Goal: Transaction & Acquisition: Purchase product/service

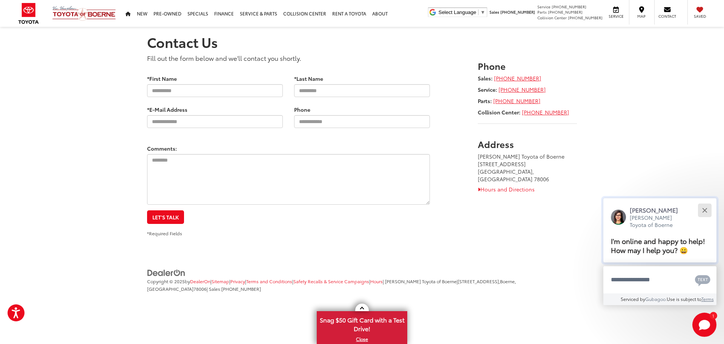
click at [704, 209] on div "Close" at bounding box center [705, 210] width 5 height 5
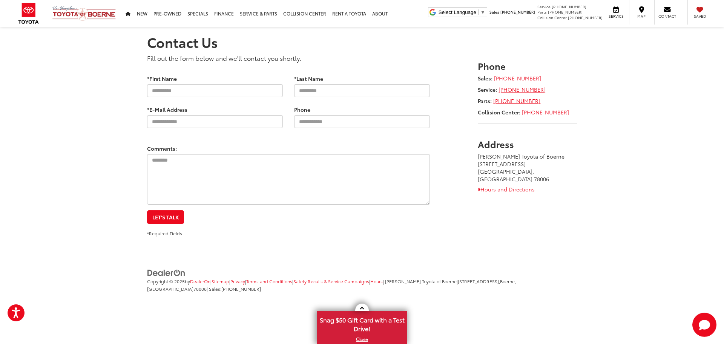
click at [55, 203] on section "Contact Us Fill out the form below and we'll contact you shortly. * Contact Nam…" at bounding box center [362, 132] width 724 height 210
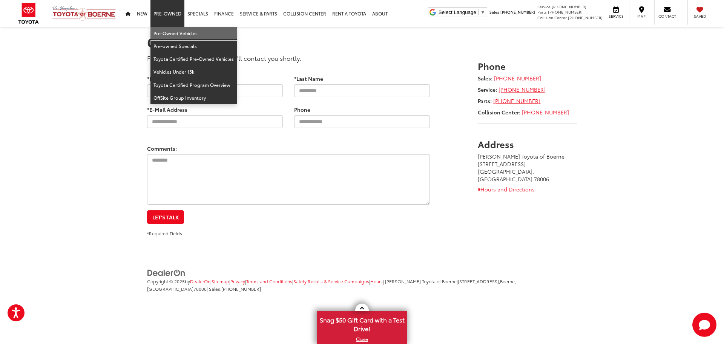
click at [163, 33] on link "Pre-Owned Vehicles" at bounding box center [194, 33] width 86 height 13
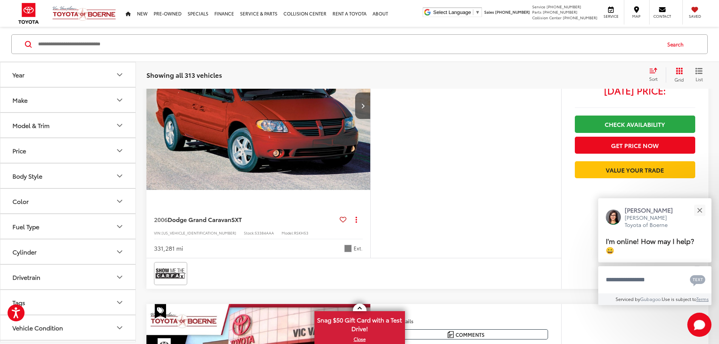
scroll to position [113, 0]
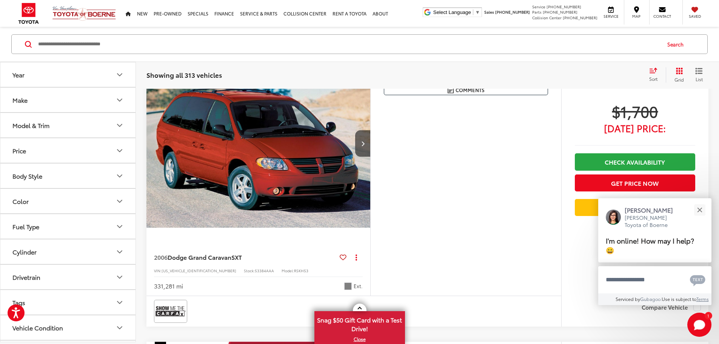
click at [119, 71] on icon "Year" at bounding box center [119, 74] width 9 height 9
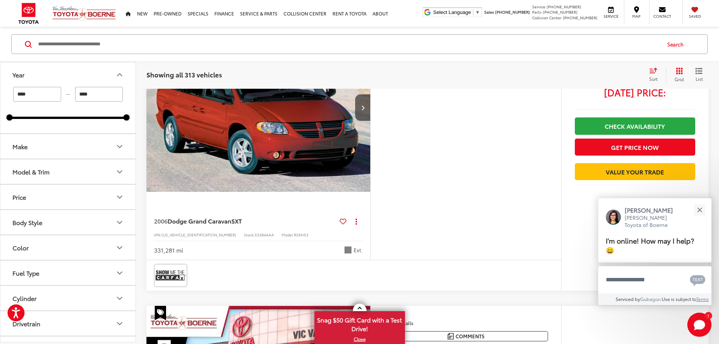
scroll to position [77, 0]
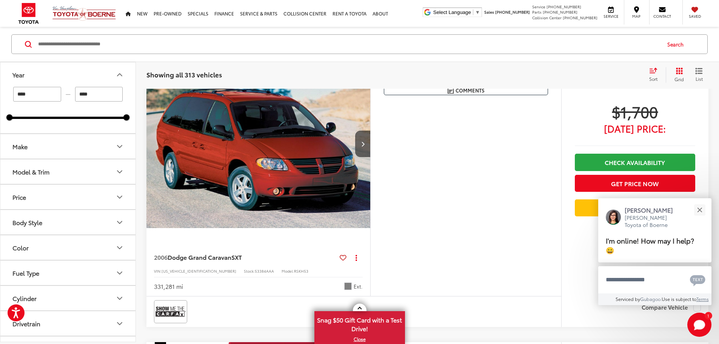
click at [52, 98] on input "****" at bounding box center [37, 94] width 48 height 15
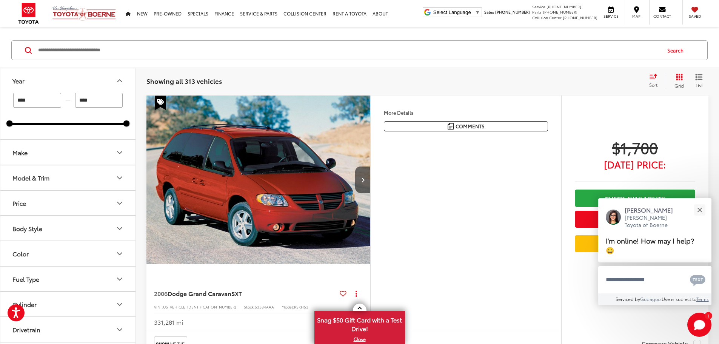
scroll to position [113, 0]
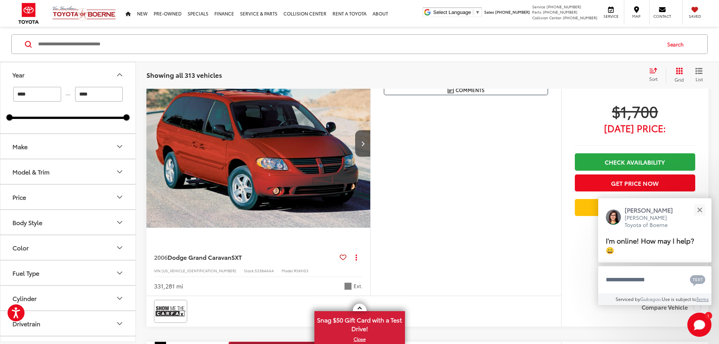
type input "****"
click at [73, 72] on button "Year" at bounding box center [68, 74] width 136 height 25
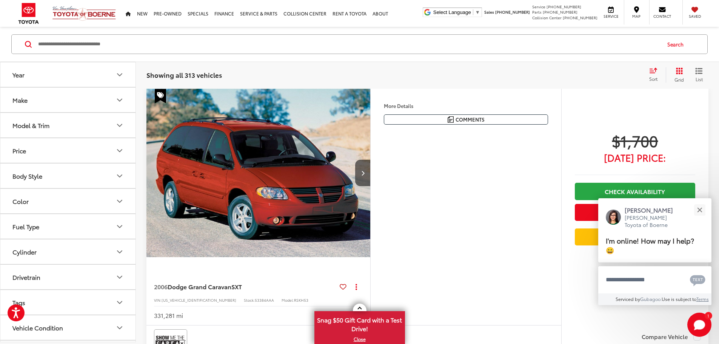
scroll to position [83, 0]
click at [124, 101] on button "Make" at bounding box center [68, 100] width 136 height 25
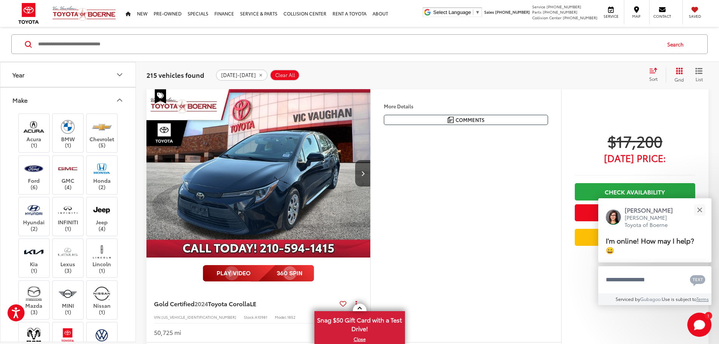
click at [123, 95] on icon "Make" at bounding box center [119, 99] width 9 height 9
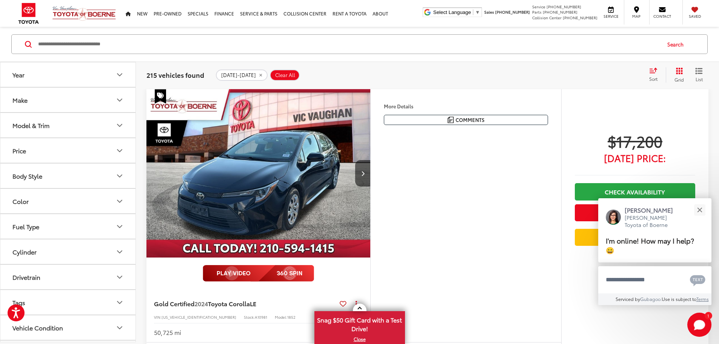
click at [68, 129] on button "Model & Trim" at bounding box center [68, 125] width 136 height 25
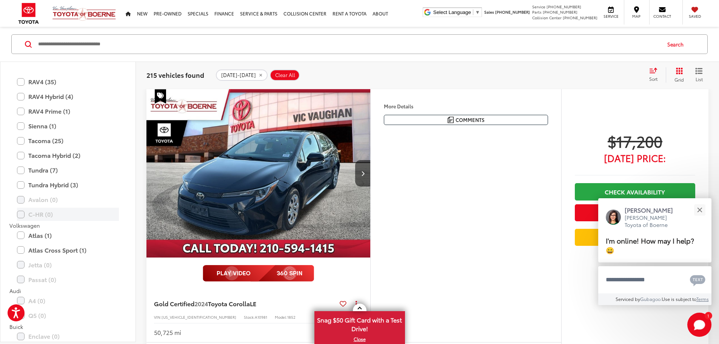
scroll to position [1170, 0]
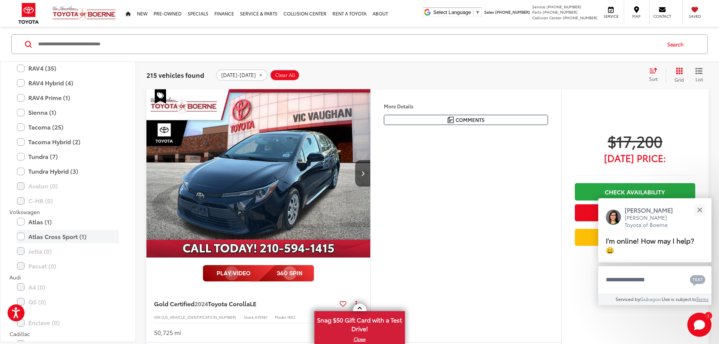
click at [22, 238] on label "Atlas Cross Sport (1)" at bounding box center [68, 235] width 102 height 13
click at [19, 221] on label "Atlas (1)" at bounding box center [68, 221] width 102 height 13
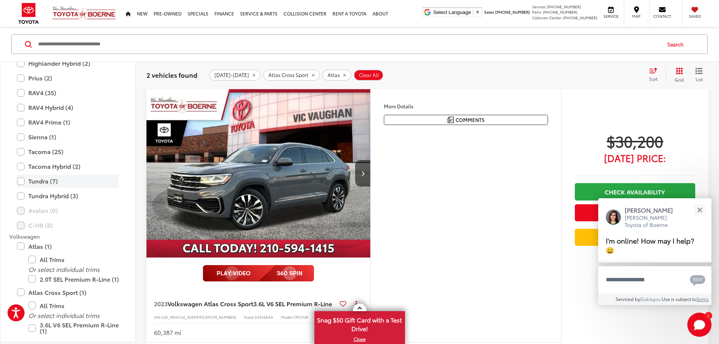
scroll to position [1132, 0]
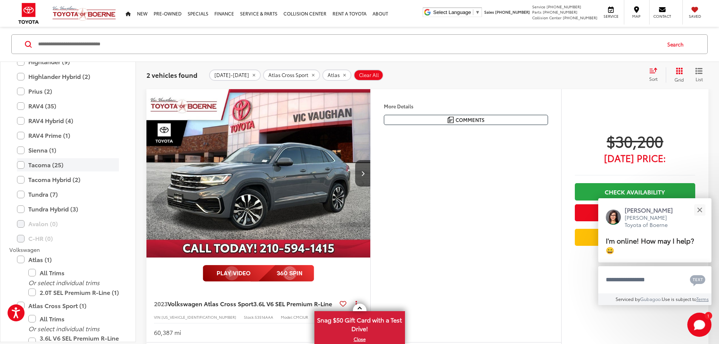
click at [22, 163] on label "Tacoma (25)" at bounding box center [68, 164] width 102 height 13
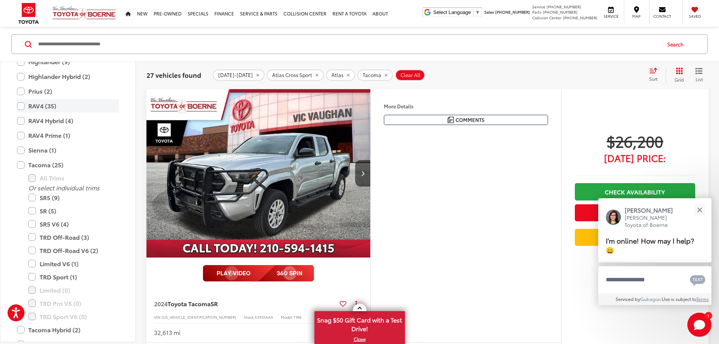
click at [18, 104] on label "RAV4 (35)" at bounding box center [68, 105] width 102 height 13
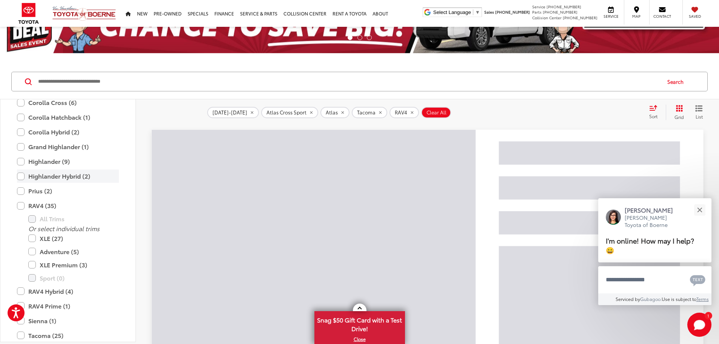
scroll to position [1056, 0]
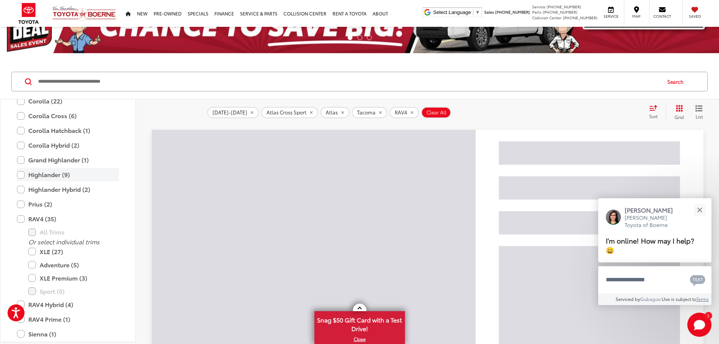
click at [23, 175] on label "Highlander (9)" at bounding box center [68, 174] width 102 height 13
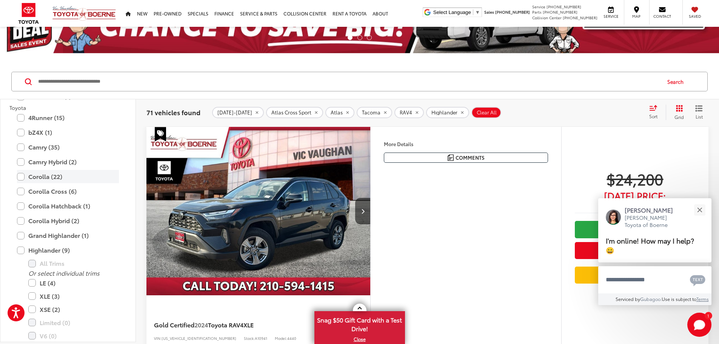
scroll to position [943, 0]
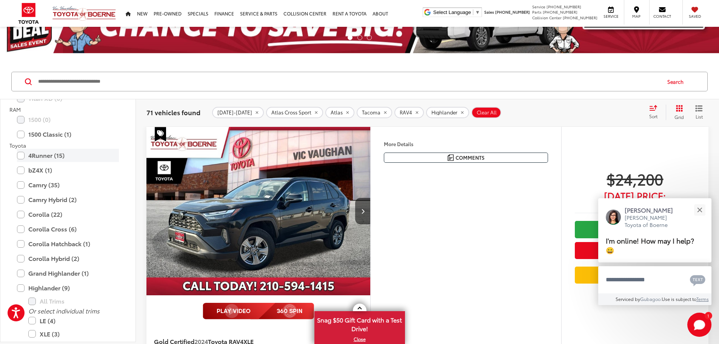
click at [20, 156] on label "4Runner (15)" at bounding box center [68, 155] width 102 height 13
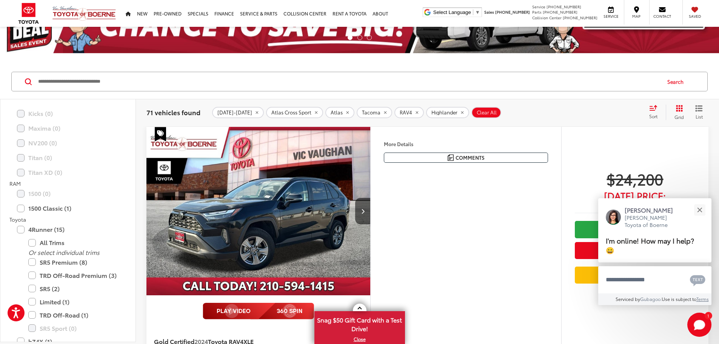
scroll to position [868, 0]
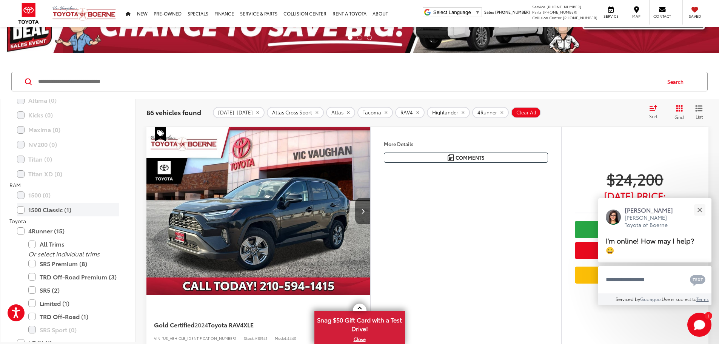
click at [19, 212] on label "1500 Classic (1)" at bounding box center [68, 209] width 102 height 13
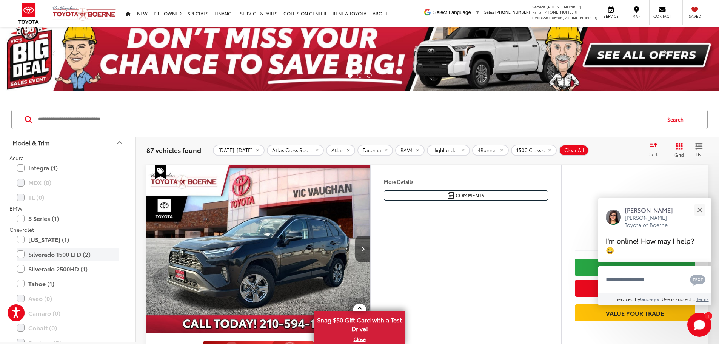
scroll to position [38, 0]
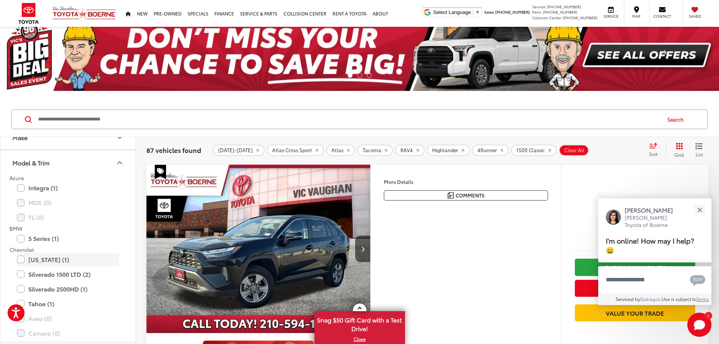
click at [23, 259] on label "Colorado (1)" at bounding box center [68, 259] width 102 height 13
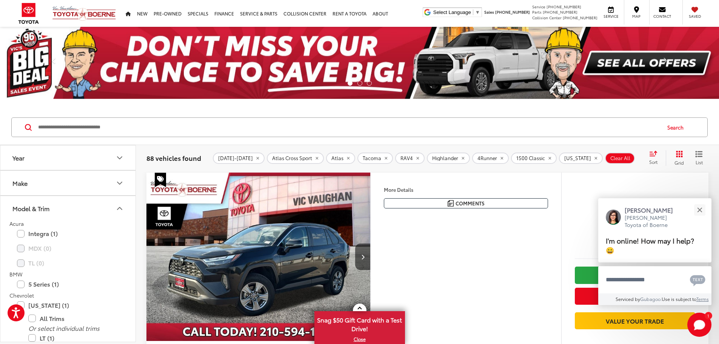
click at [117, 210] on icon "Model & Trim" at bounding box center [119, 208] width 9 height 9
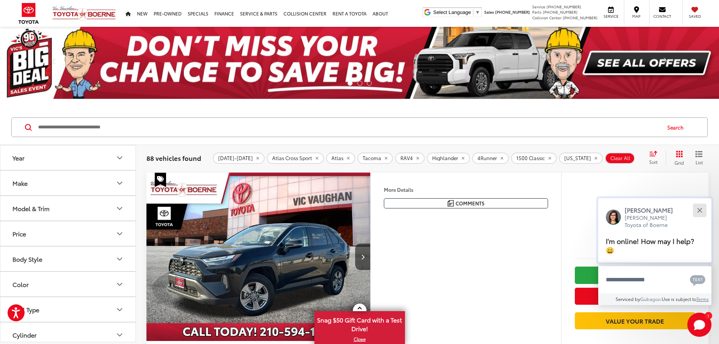
click at [696, 212] on button "Close" at bounding box center [699, 210] width 16 height 16
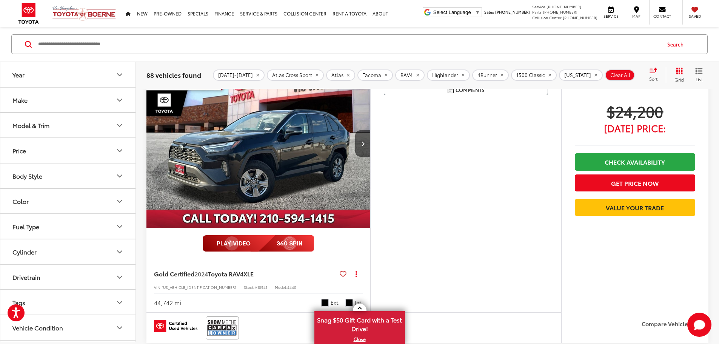
scroll to position [75, 0]
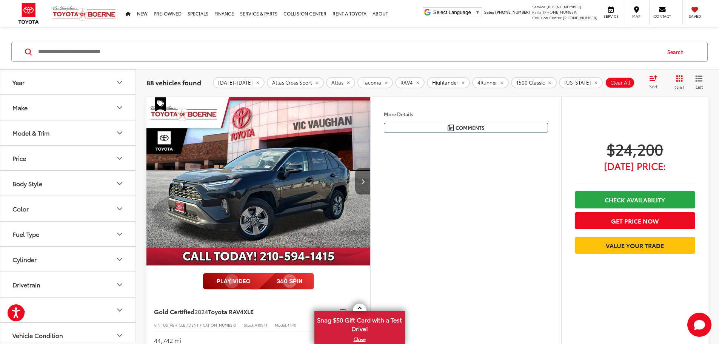
click at [370, 194] on button "Next image" at bounding box center [362, 181] width 15 height 26
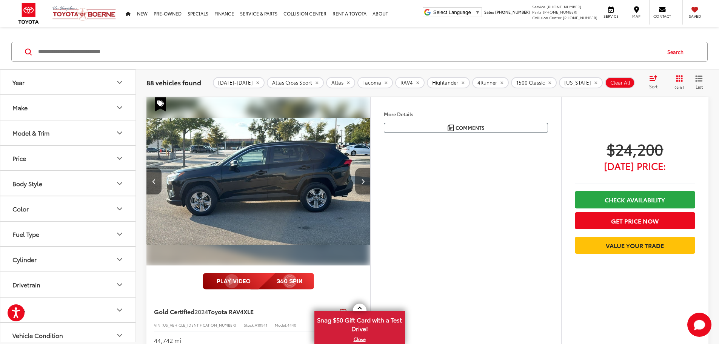
click at [370, 194] on button "Next image" at bounding box center [362, 181] width 15 height 26
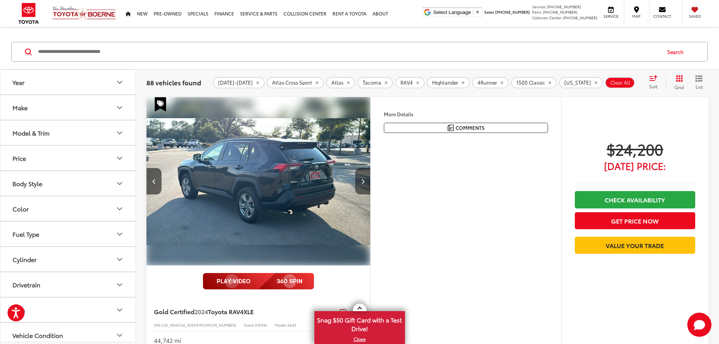
click at [370, 194] on button "Next image" at bounding box center [362, 181] width 15 height 26
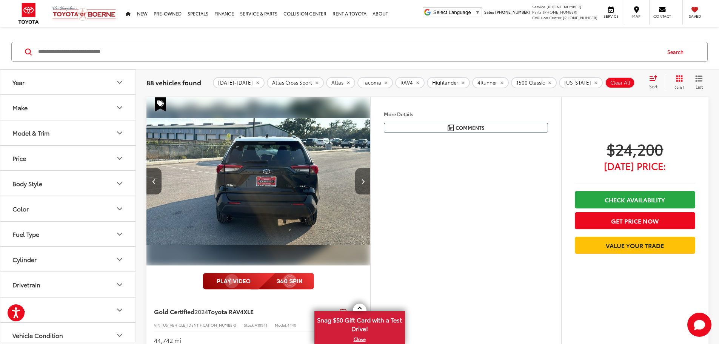
click at [370, 194] on button "Next image" at bounding box center [362, 181] width 15 height 26
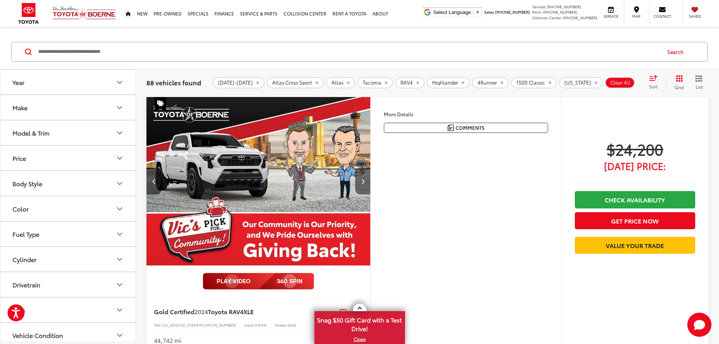
click at [370, 194] on button "Next image" at bounding box center [362, 181] width 15 height 26
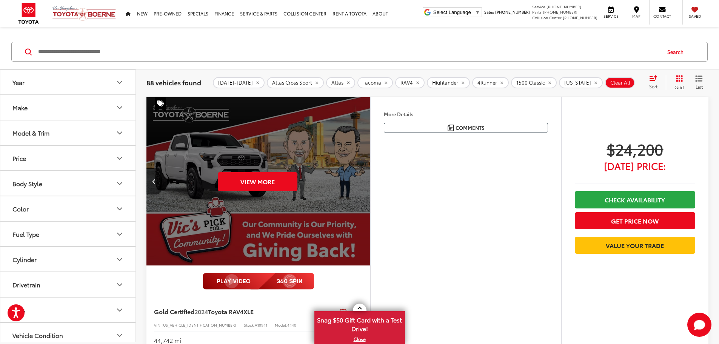
scroll to position [0, 1431]
click at [370, 206] on div "View More" at bounding box center [257, 181] width 225 height 169
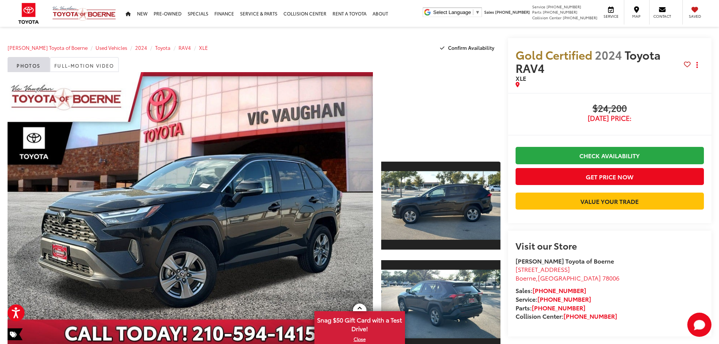
click at [423, 139] on div at bounding box center [440, 112] width 119 height 80
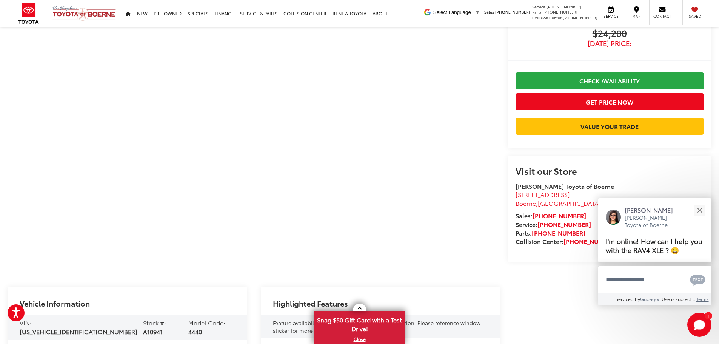
scroll to position [75, 0]
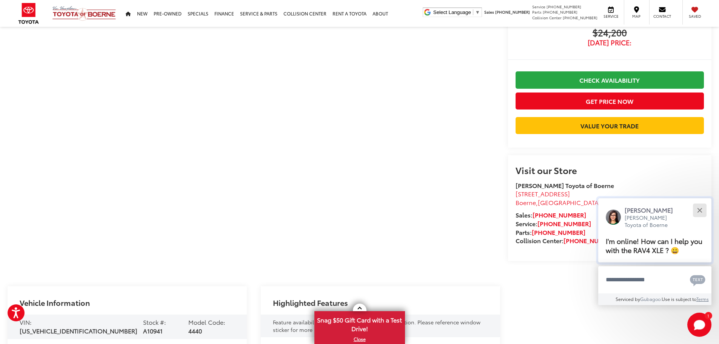
click at [698, 213] on button "Close" at bounding box center [699, 210] width 16 height 16
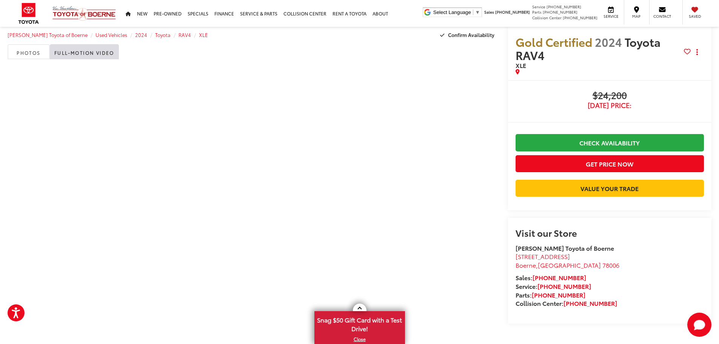
scroll to position [0, 0]
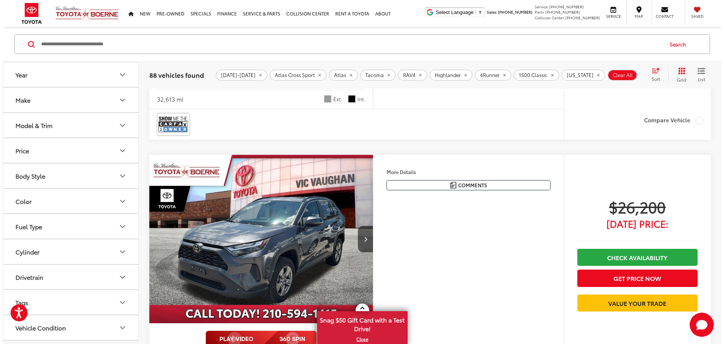
scroll to position [1774, 0]
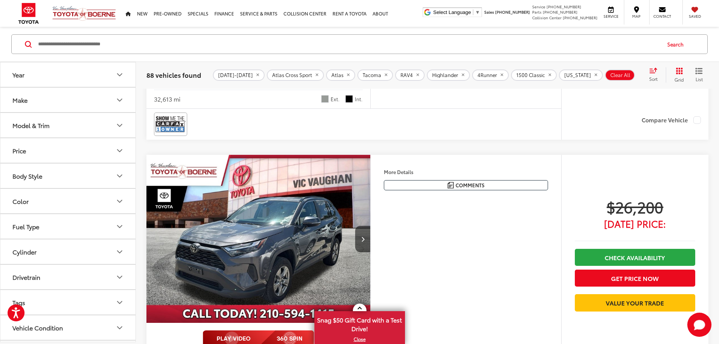
click at [0, 0] on button "More..." at bounding box center [0, 0] width 0 height 0
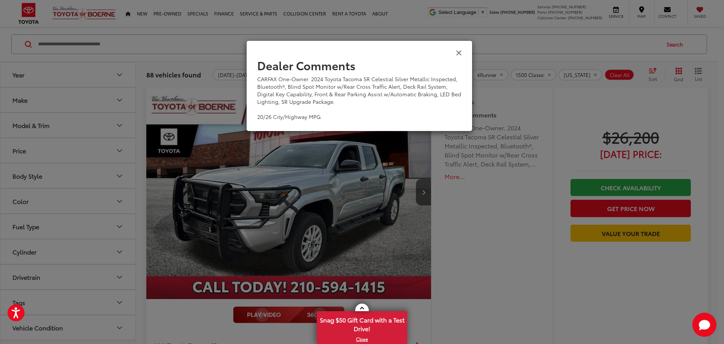
click at [457, 52] on icon "Close" at bounding box center [459, 52] width 6 height 8
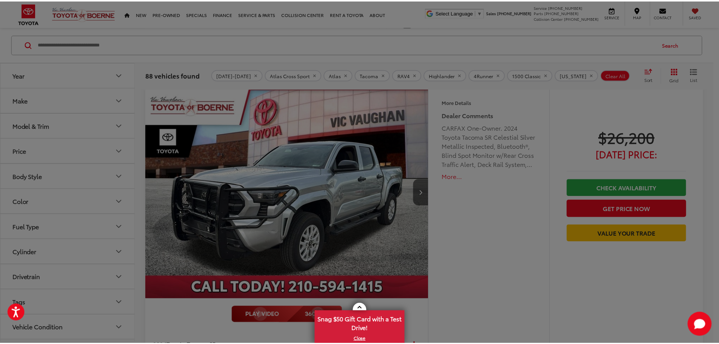
scroll to position [1810, 0]
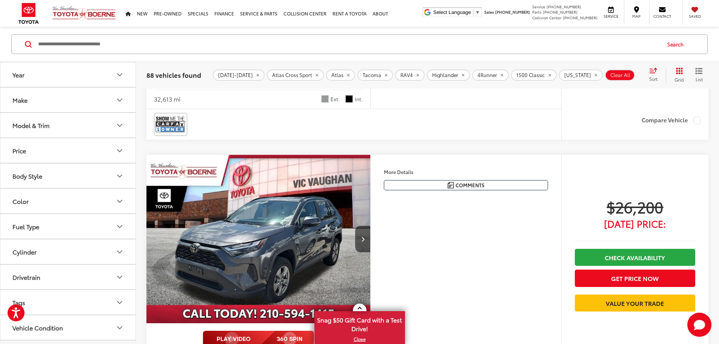
drag, startPoint x: 347, startPoint y: 202, endPoint x: 355, endPoint y: 200, distance: 8.5
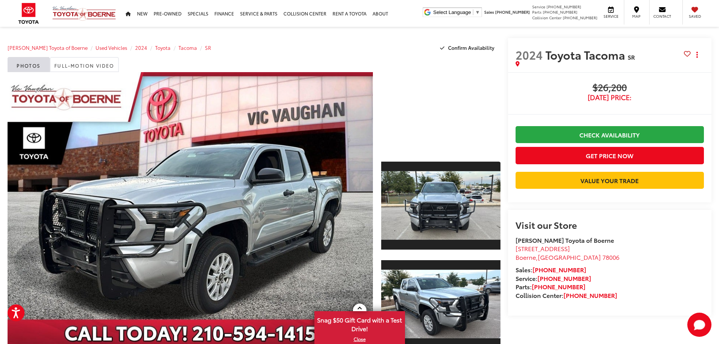
click at [421, 138] on div at bounding box center [440, 112] width 119 height 80
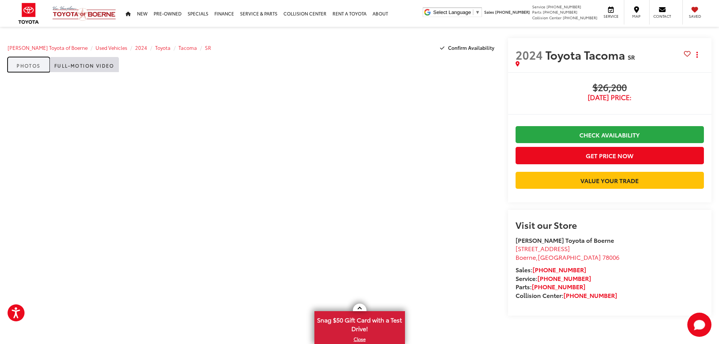
click at [25, 63] on link "Photos" at bounding box center [29, 64] width 42 height 15
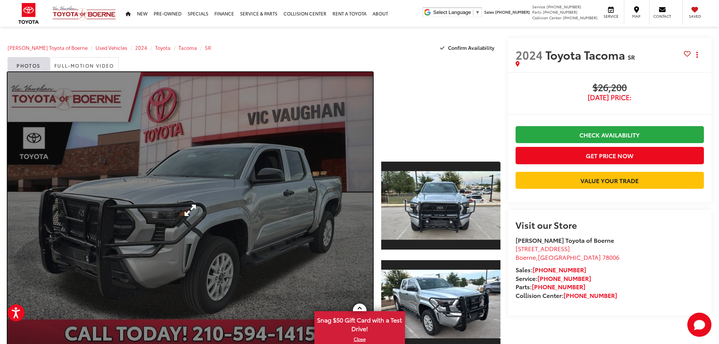
click at [170, 196] on link "Expand Photo 0" at bounding box center [190, 210] width 365 height 276
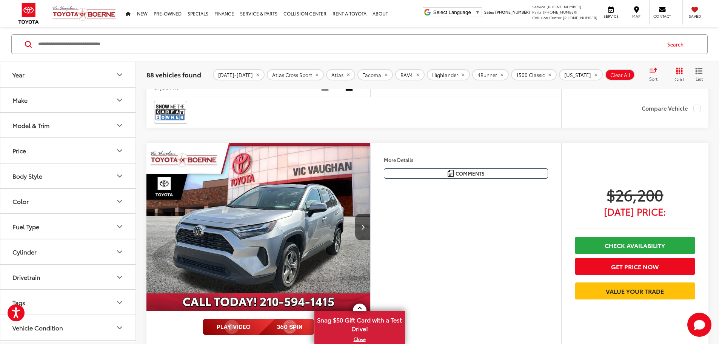
scroll to position [2084, 0]
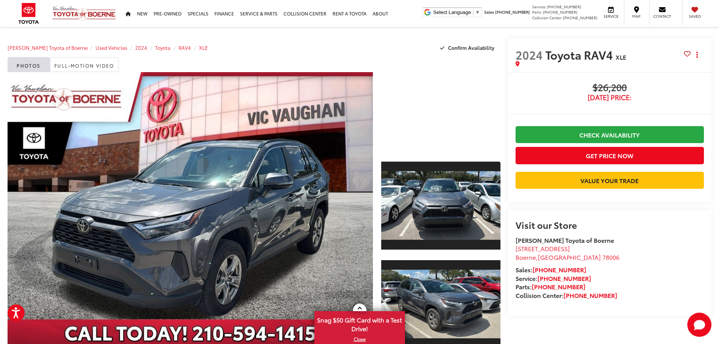
click at [418, 142] on div at bounding box center [440, 112] width 119 height 80
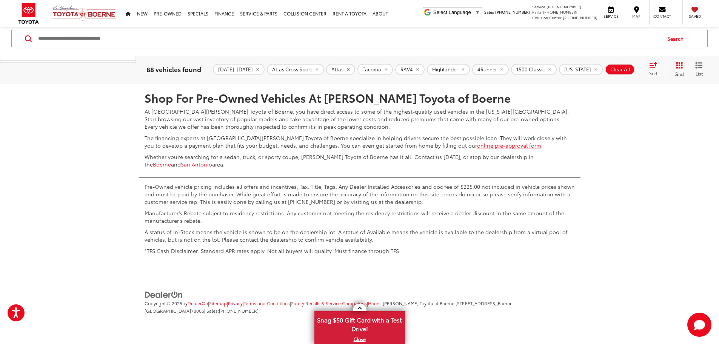
click at [567, 68] on link "2" at bounding box center [573, 62] width 12 height 14
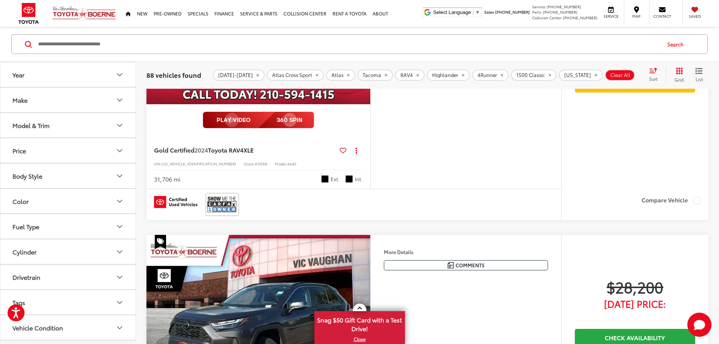
scroll to position [1744, 0]
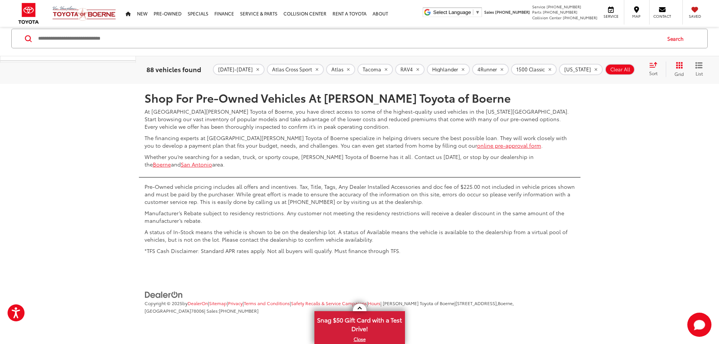
click at [579, 68] on link "3" at bounding box center [585, 62] width 12 height 14
click at [590, 68] on link "4" at bounding box center [596, 62] width 12 height 14
click at [590, 68] on link "5" at bounding box center [596, 62] width 12 height 14
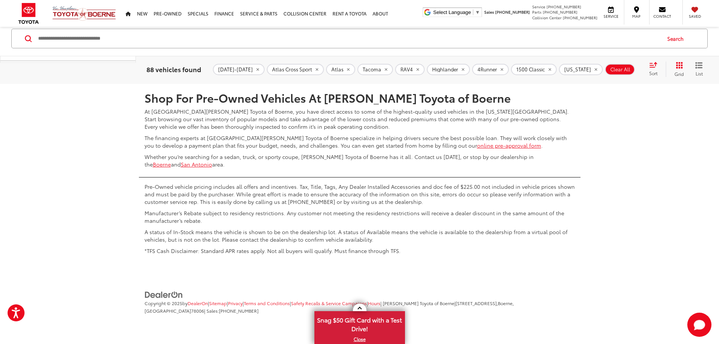
scroll to position [4121, 0]
click at [590, 68] on link "6" at bounding box center [596, 62] width 12 height 14
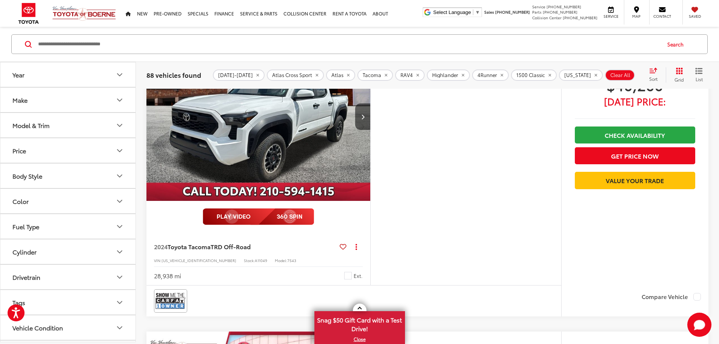
scroll to position [3140, 0]
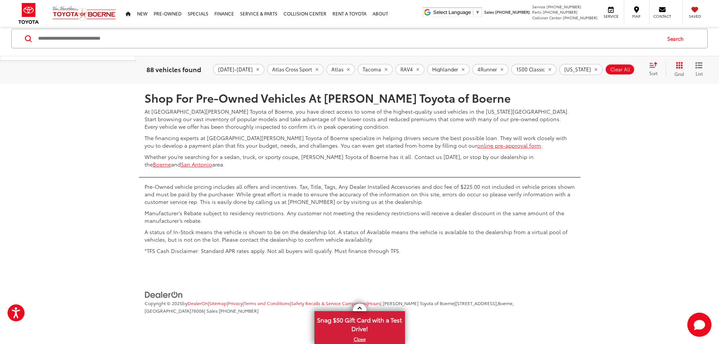
click at [601, 68] on link "8" at bounding box center [607, 62] width 12 height 14
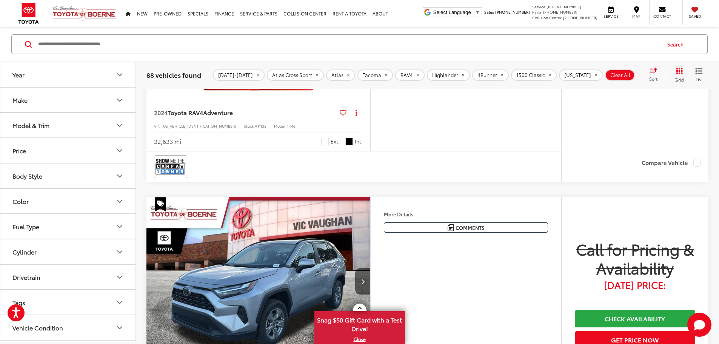
scroll to position [272, 0]
